Goal: Transaction & Acquisition: Obtain resource

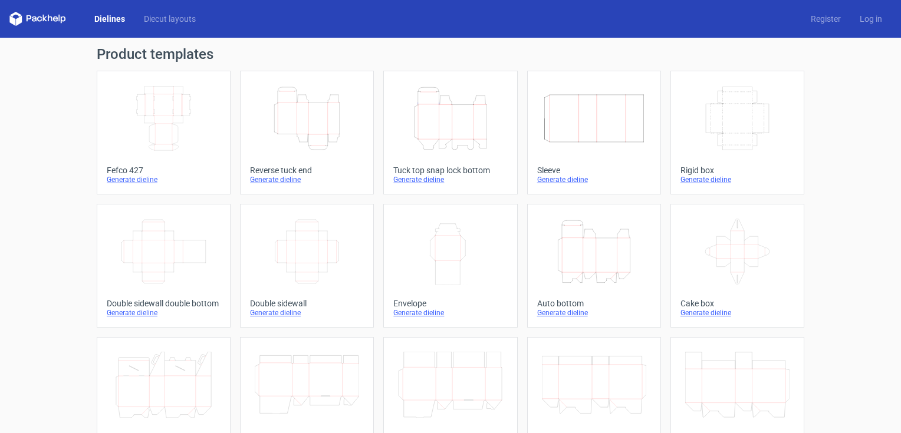
click at [587, 254] on icon "Height Depth Width" at bounding box center [594, 252] width 104 height 66
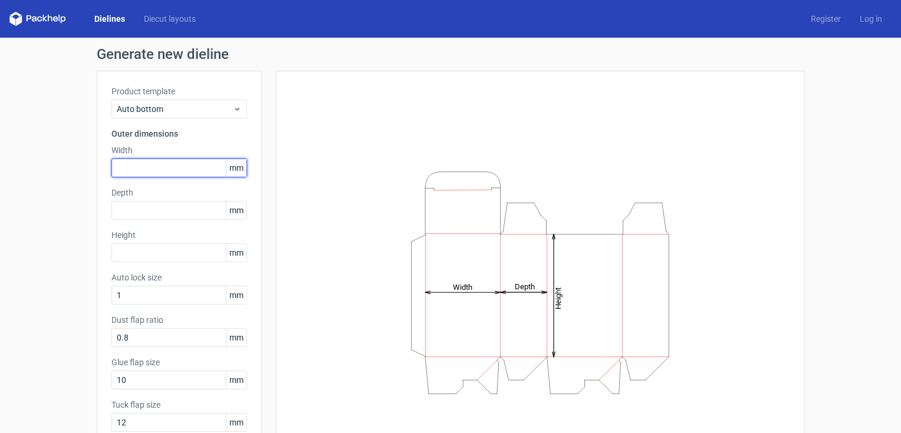
click at [126, 170] on input "text" at bounding box center [179, 168] width 136 height 19
type input "140"
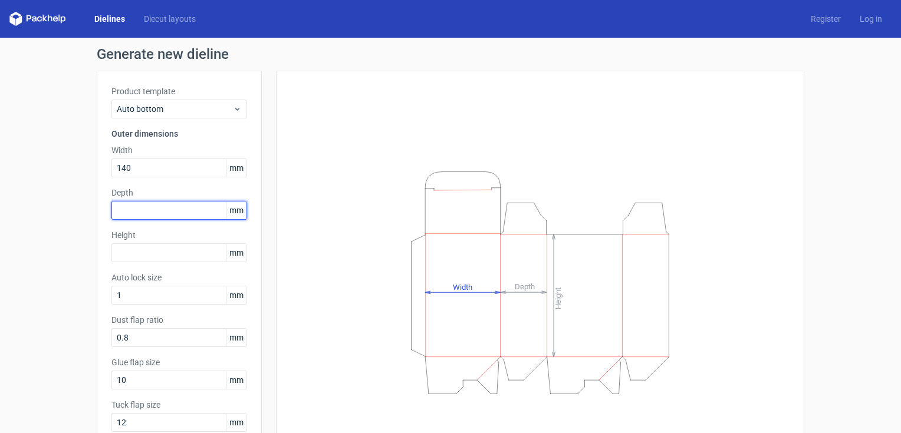
click at [129, 214] on input "text" at bounding box center [179, 210] width 136 height 19
type input "1"
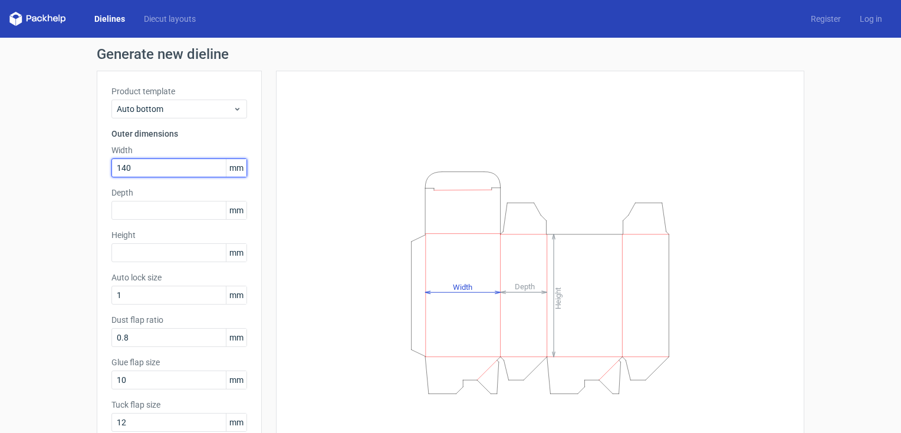
drag, startPoint x: 134, startPoint y: 170, endPoint x: 48, endPoint y: 156, distance: 86.7
click at [48, 156] on div "Generate new dieline Product template Auto bottom Outer dimensions Width 140 mm…" at bounding box center [450, 271] width 901 height 467
type input "85"
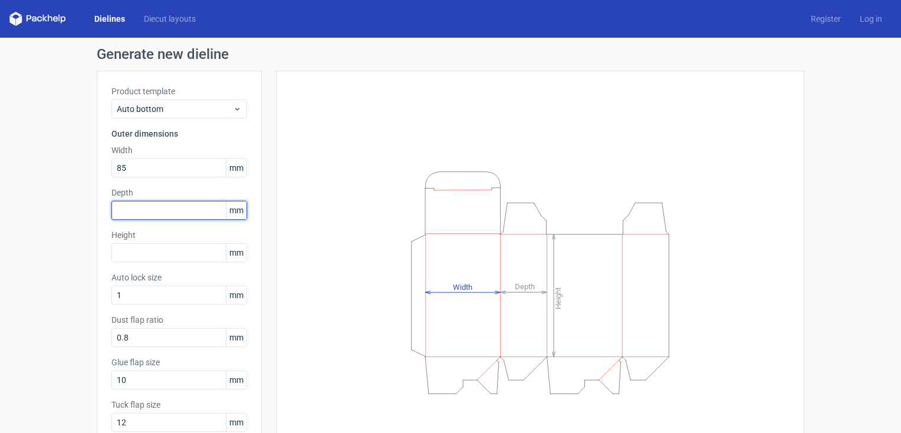
click at [117, 215] on input "text" at bounding box center [179, 210] width 136 height 19
type input "52"
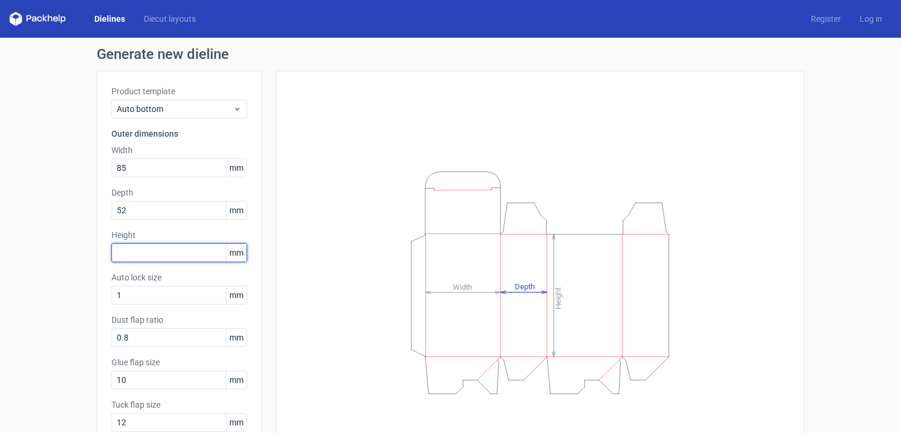
click at [114, 251] on input "text" at bounding box center [179, 253] width 136 height 19
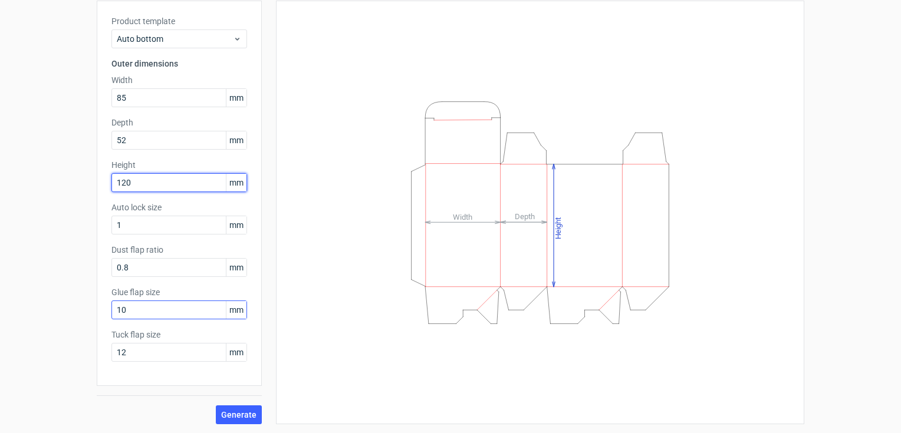
scroll to position [71, 0]
type input "120"
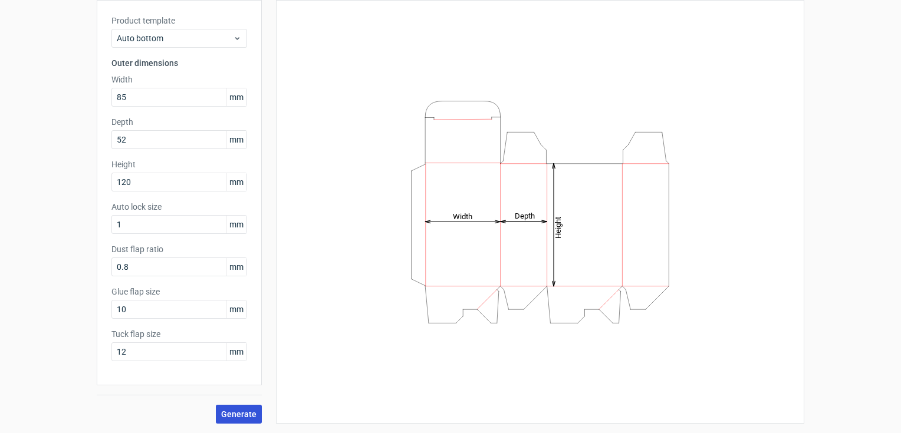
click at [231, 415] on span "Generate" at bounding box center [238, 414] width 35 height 8
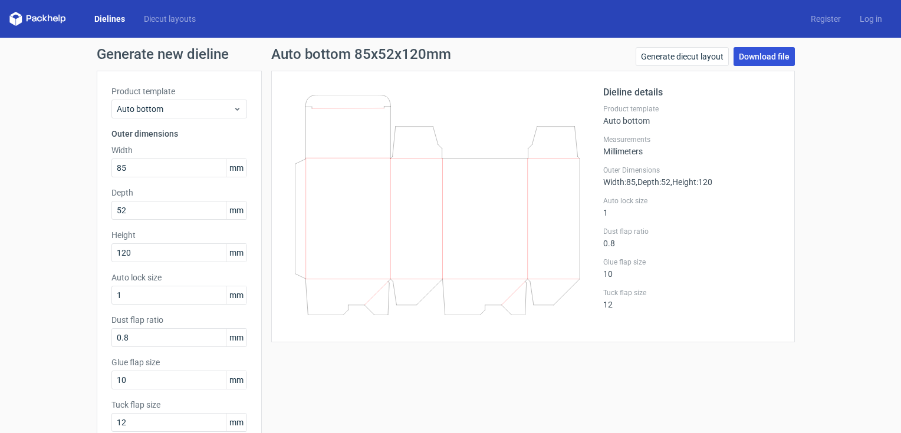
click at [768, 55] on link "Download file" at bounding box center [764, 56] width 61 height 19
drag, startPoint x: 125, startPoint y: 168, endPoint x: 96, endPoint y: 166, distance: 29.0
click at [100, 169] on div "Product template Auto bottom Outer dimensions Width 85 mm Depth 52 mm Height 12…" at bounding box center [179, 264] width 165 height 386
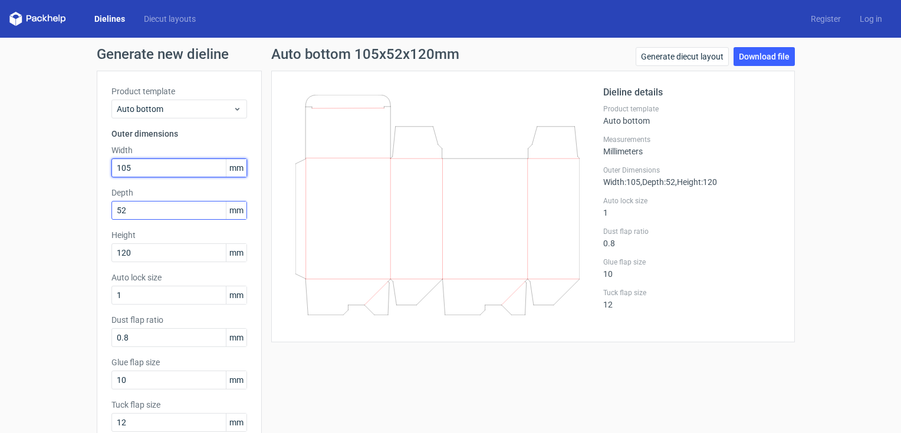
type input "105"
drag, startPoint x: 124, startPoint y: 210, endPoint x: 74, endPoint y: 215, distance: 50.4
click at [74, 215] on div "Generate new dieline Product template Auto bottom Outer dimensions Width 105 mm…" at bounding box center [450, 271] width 901 height 467
type input "5"
type input "82"
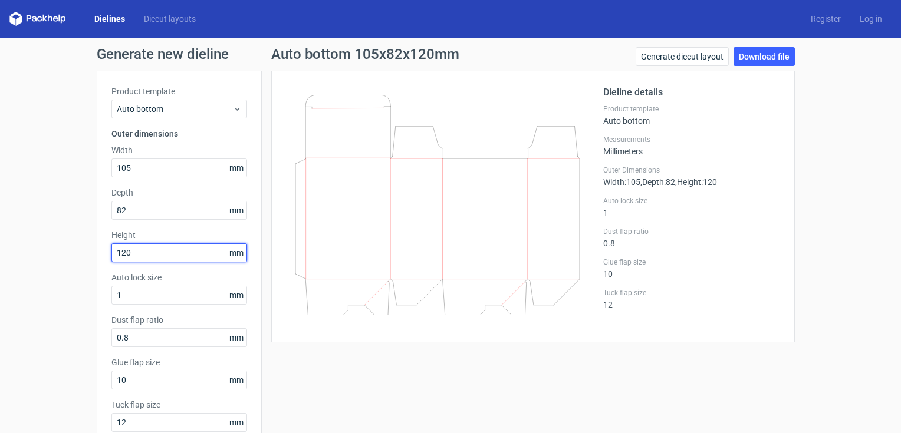
drag, startPoint x: 136, startPoint y: 254, endPoint x: 117, endPoint y: 255, distance: 19.0
click at [117, 255] on input "120" at bounding box center [179, 253] width 136 height 19
type input "155"
click at [764, 57] on link "Download file" at bounding box center [764, 56] width 61 height 19
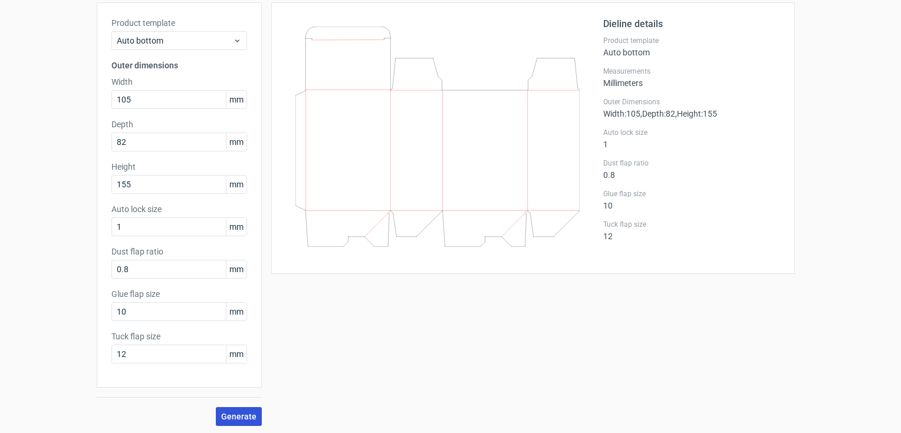
scroll to position [71, 0]
click at [234, 416] on span "Generate" at bounding box center [238, 414] width 35 height 8
